Goal: Task Accomplishment & Management: Manage account settings

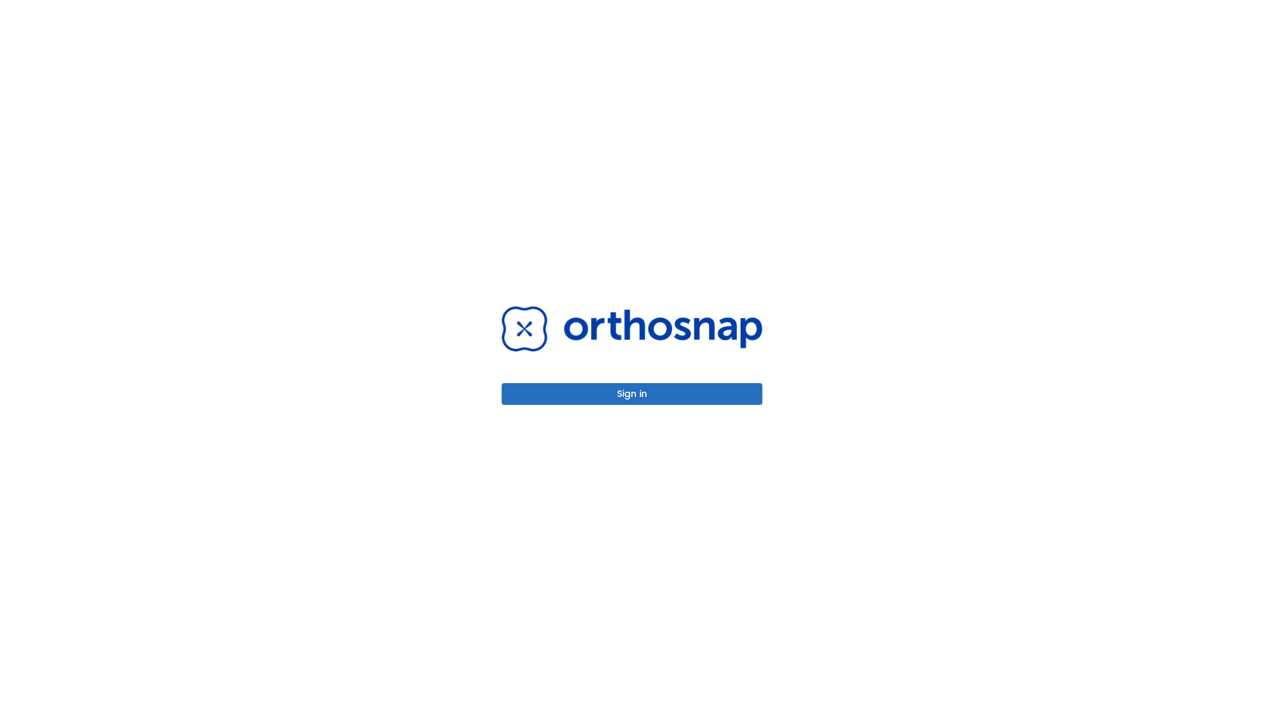
click at [632, 394] on button "Sign in" at bounding box center [632, 394] width 261 height 22
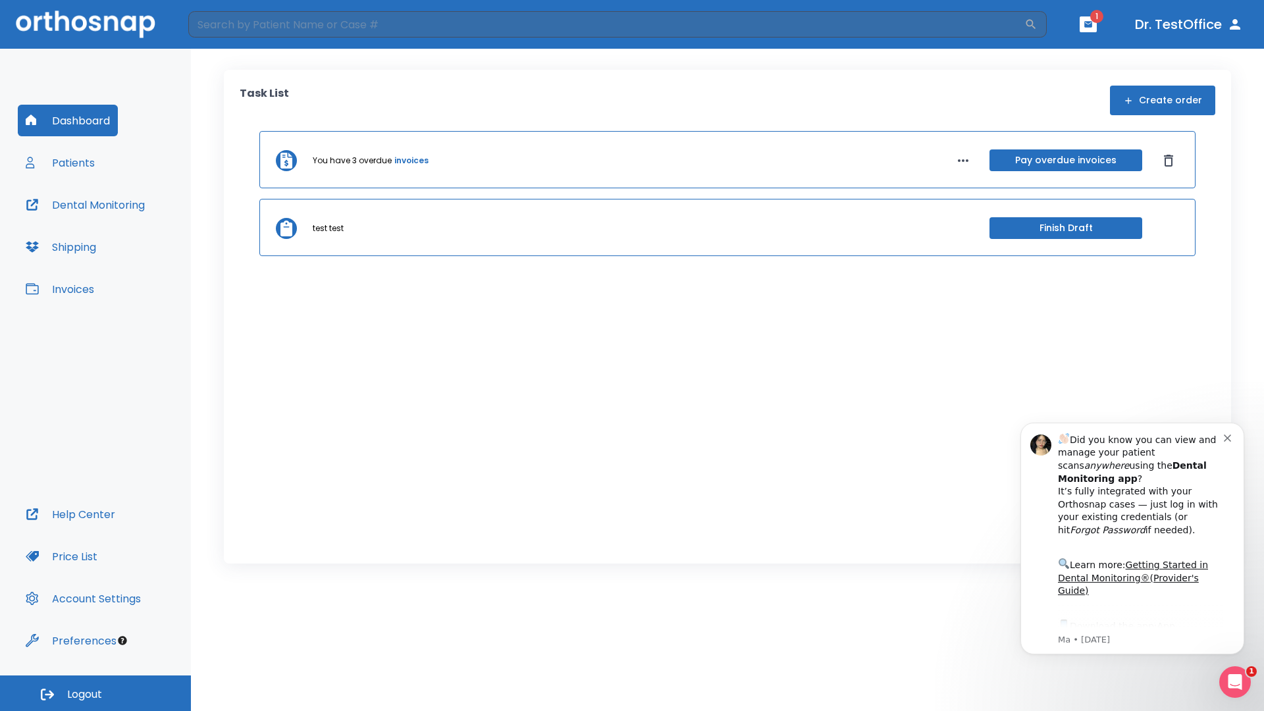
click at [95, 693] on span "Logout" at bounding box center [84, 694] width 35 height 14
